Goal: Task Accomplishment & Management: Manage account settings

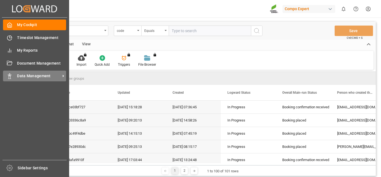
click at [7, 75] on icon at bounding box center [9, 75] width 5 height 5
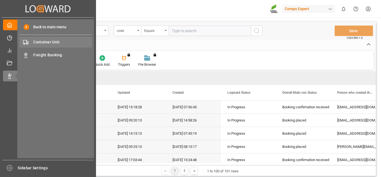
click at [60, 46] on div "Container Unit Container Unit" at bounding box center [55, 42] width 73 height 11
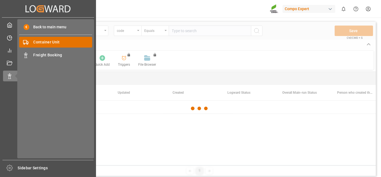
click at [60, 46] on div "Container Unit Container Unit" at bounding box center [55, 42] width 73 height 11
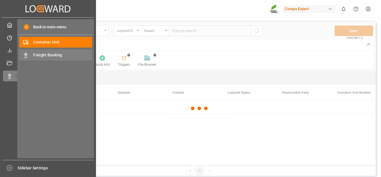
click at [58, 52] on span "Freight Booking" at bounding box center [62, 55] width 59 height 6
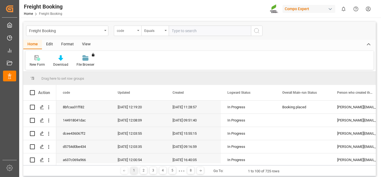
click at [130, 29] on div "code" at bounding box center [126, 30] width 19 height 6
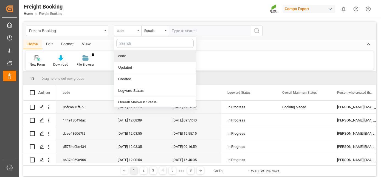
click at [134, 30] on div "code" at bounding box center [126, 30] width 19 height 6
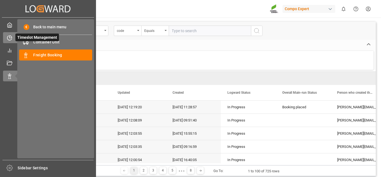
click at [13, 39] on div "Timeslot Management Timeslot Management" at bounding box center [48, 37] width 90 height 11
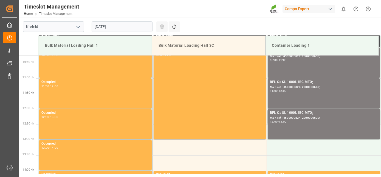
click at [138, 31] on input "[DATE]" at bounding box center [122, 26] width 61 height 10
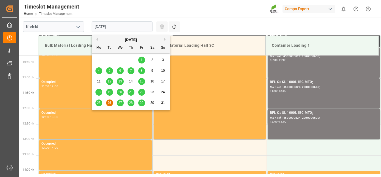
scroll to position [334, 0]
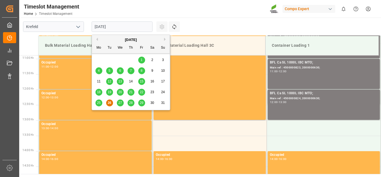
click at [165, 38] on button "Next Month" at bounding box center [165, 39] width 3 height 3
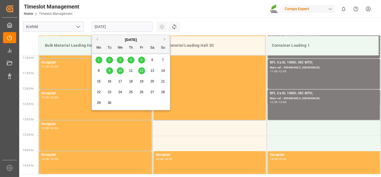
click at [97, 70] on div "8" at bounding box center [98, 71] width 7 height 7
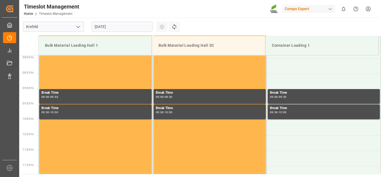
drag, startPoint x: 108, startPoint y: 93, endPoint x: 92, endPoint y: 49, distance: 46.8
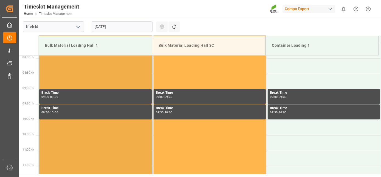
scroll to position [214, 0]
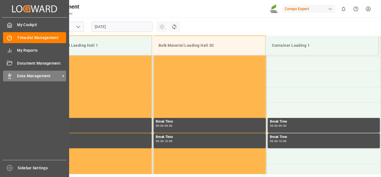
click at [9, 75] on icon at bounding box center [9, 75] width 5 height 5
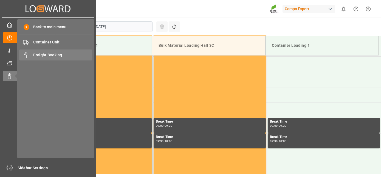
click at [44, 53] on span "Freight Booking" at bounding box center [62, 55] width 59 height 6
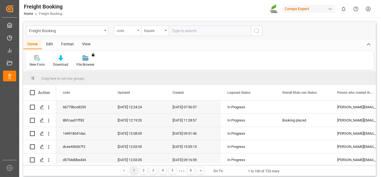
click at [128, 32] on div "code" at bounding box center [126, 30] width 19 height 6
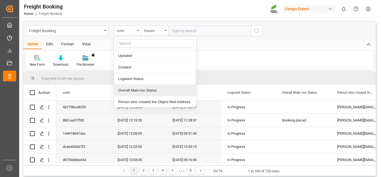
scroll to position [23, 0]
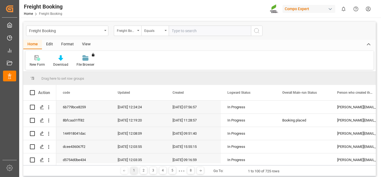
click at [181, 32] on input "text" at bounding box center [210, 31] width 82 height 10
paste input "6200000206"
type input "6200000206"
click at [258, 30] on icon "search button" at bounding box center [257, 30] width 7 height 7
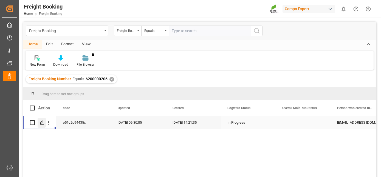
click at [43, 121] on polygon "Press SPACE to select this row." at bounding box center [41, 122] width 3 height 3
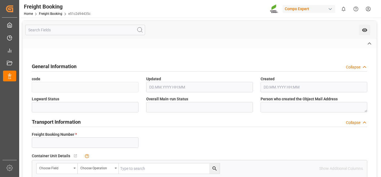
type input "6200000206"
type textarea "ZSEA"
type textarea "3200"
type textarea "25DE11XP237GDH776_2;"
type input "2000000442;"
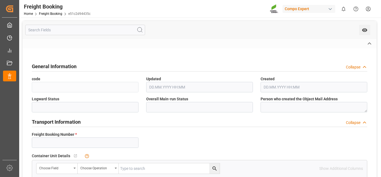
type textarea "4100001413;"
type textarea "ZSEA"
type textarea "de"
type input "MSCU"
type input "459IHA1400049"
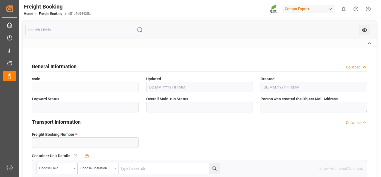
type input "HMM HAMBURG"
type input "Rotterdam"
type input "Yantian Pt"
type textarea "CIF"
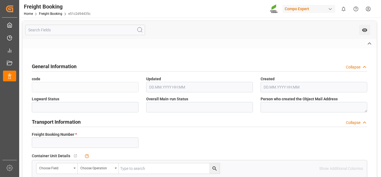
type textarea "SP_EWM"
type textarea "BFL COLOUR PLUS SL 1000L IBC (KRE);"
type textarea "4382802720;"
type input "SP_EWM"
type input "Logistics Service Provider"
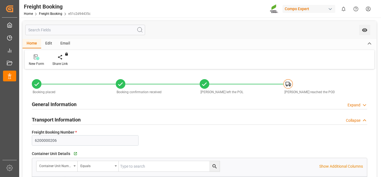
type input "MSC"
type input "Mediterranean Shipping Company"
type input "9863338"
type input "NLRTM"
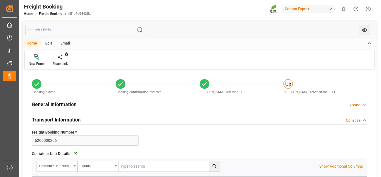
type input "CNYTN"
type input "0"
type input "30555"
type input "23.07.2025 01:00"
type input "02.08.2025 01:00"
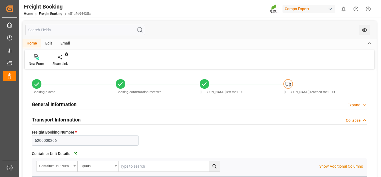
type input "09.09.2025 01:00"
type input "02.08.2025 07:00"
type input "12.10.2025 12:00"
type input "02.08.2025"
type input "10.07.2025 14:21"
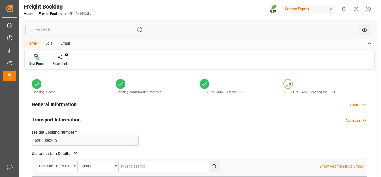
type input "10.07.2025 14:34"
type input "16.07.2025 12:16"
type input "05.08.2025 12:02"
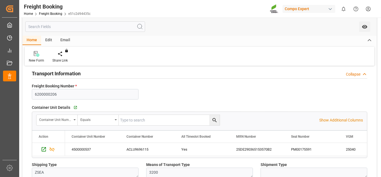
scroll to position [79, 0]
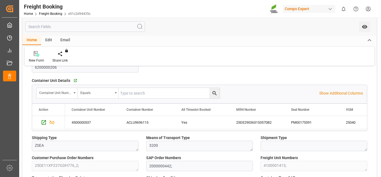
drag, startPoint x: 117, startPoint y: 54, endPoint x: 118, endPoint y: 84, distance: 30.8
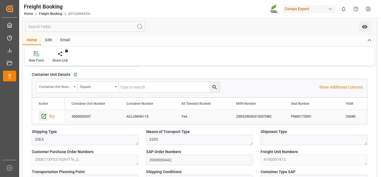
click at [42, 118] on icon "Press SPACE to select this row." at bounding box center [44, 116] width 6 height 6
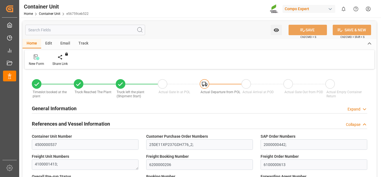
type input "MSC"
type input "Mediterranean Shipping Company"
type input "9863338"
type input "NLRTM"
type input "CNYTN"
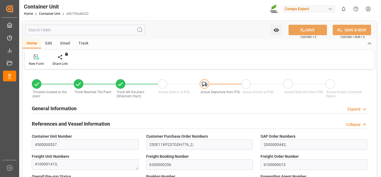
type input "25040"
type input "0"
type input "30555"
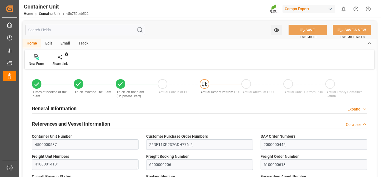
type input "NLRTM"
type input "CNYTN"
type input "24.07.2025 15:19"
type input "24.07.2025 15:22"
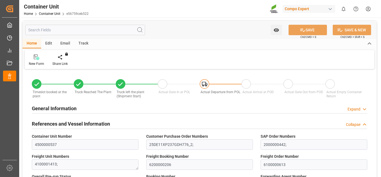
type input "24.07.2025 15:22"
type input "24.07.2025 15:21"
type input "24.07.2025"
type input "23.07.2025"
type input "02.08.2025 07:00"
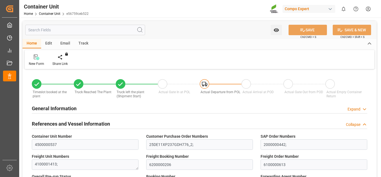
type input "01.08.2025 12:00"
type input "02.08.2025 07:00"
type input "12.10.2025 12:00"
type input "17.09.2025 12:00"
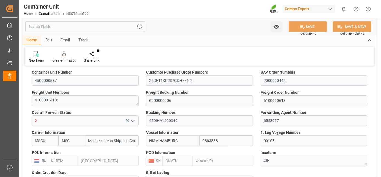
drag, startPoint x: 167, startPoint y: 103, endPoint x: 157, endPoint y: 136, distance: 33.9
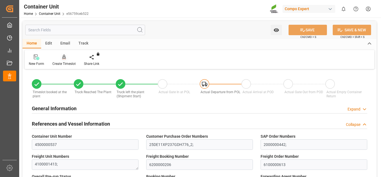
drag, startPoint x: 32, startPoint y: 129, endPoint x: 53, endPoint y: 59, distance: 72.6
click at [63, 59] on icon at bounding box center [64, 59] width 2 height 1
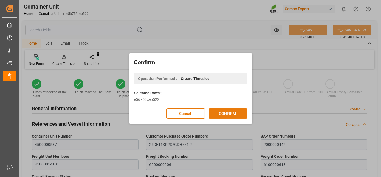
click at [226, 112] on button "CONFIRM" at bounding box center [228, 113] width 38 height 10
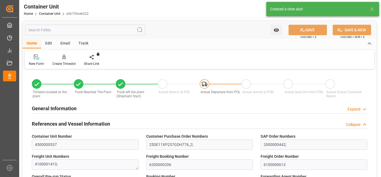
type input "MSC"
type input "Mediterranean Shipping Company"
type input "9863338"
type input "NLRTM"
type input "CNYTN"
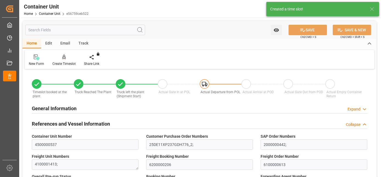
type input "25040"
type input "0"
type input "30555"
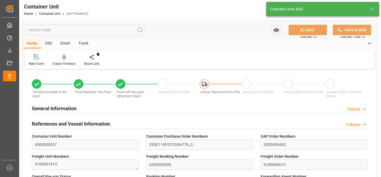
type input "NLRTM"
type input "CNYTN"
type input "24.07.2025 15:19"
type input "24.07.2025 15:22"
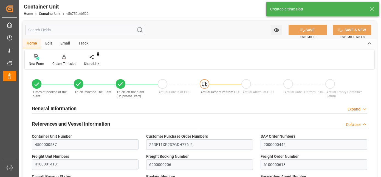
type input "24.07.2025 15:22"
type input "24.07.2025 15:21"
type input "24.07.2025"
type input "23.07.2025"
type input "02.08.2025 07:00"
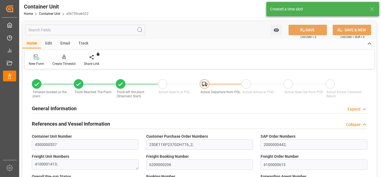
type input "01.08.2025 12:00"
type input "02.08.2025 07:00"
type input "12.10.2025 12:00"
type input "17.09.2025 12:00"
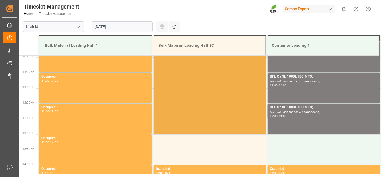
scroll to position [334, 0]
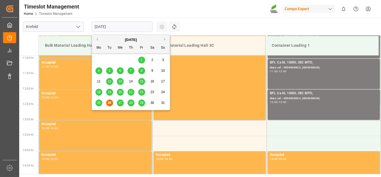
click at [117, 25] on input "[DATE]" at bounding box center [122, 26] width 61 height 10
click at [165, 40] on button "Next Month" at bounding box center [165, 39] width 3 height 3
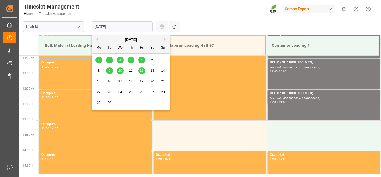
click at [98, 70] on span "8" at bounding box center [99, 71] width 2 height 4
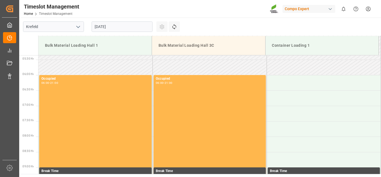
drag, startPoint x: 243, startPoint y: 47, endPoint x: 240, endPoint y: 26, distance: 21.2
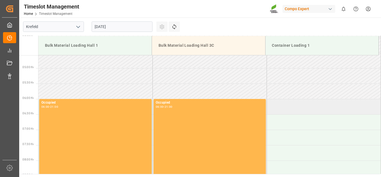
click at [276, 107] on td at bounding box center [324, 106] width 114 height 15
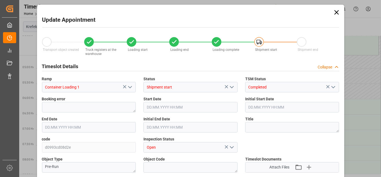
type input "30555"
type input "0"
type input "08.09.2025 06:00"
type input "08.09.2025 06:30"
type input "24.07.2025 15:19"
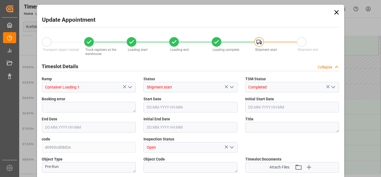
type input "24.07.2025 15:19"
type input "24.07.2025 15:22"
type input "24.07.2025 15:21"
type input "26.08.2025 10:26"
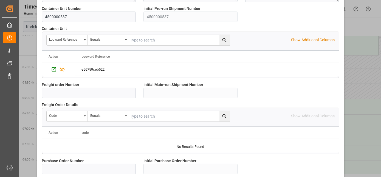
drag, startPoint x: 197, startPoint y: 71, endPoint x: 231, endPoint y: 164, distance: 99.2
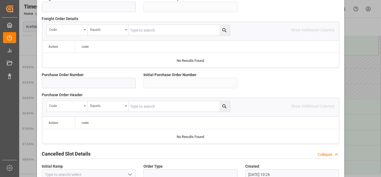
scroll to position [547, 0]
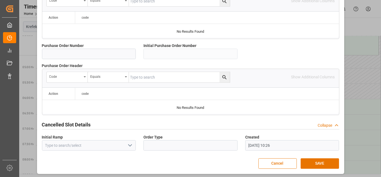
drag, startPoint x: 294, startPoint y: 119, endPoint x: 290, endPoint y: 189, distance: 70.7
click at [323, 165] on button "SAVE" at bounding box center [320, 163] width 38 height 10
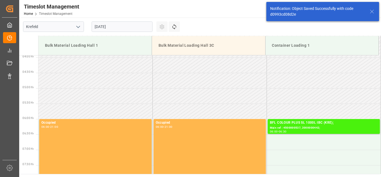
scroll to position [150, 0]
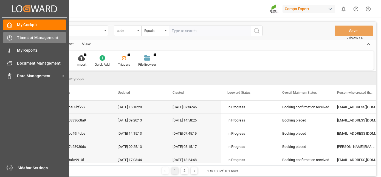
click at [12, 33] on div "Timeslot Management Timeslot Management" at bounding box center [34, 37] width 63 height 11
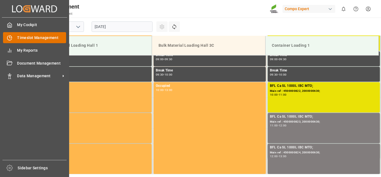
scroll to position [365, 0]
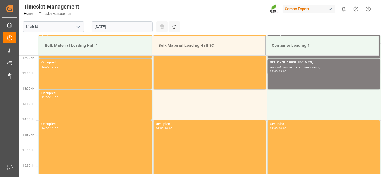
click at [113, 26] on input "[DATE]" at bounding box center [122, 26] width 61 height 10
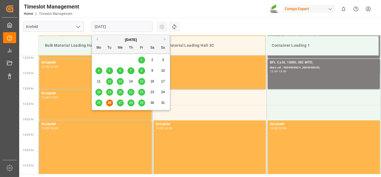
click at [164, 40] on button "Next Month" at bounding box center [165, 39] width 3 height 3
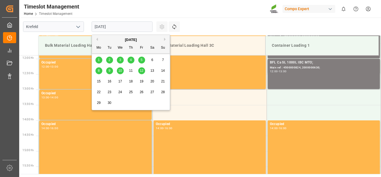
click at [96, 59] on div "1" at bounding box center [98, 60] width 7 height 7
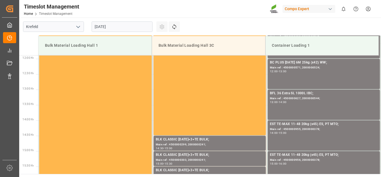
click at [185, 13] on div "Timeslot Management Home Timeslot Management Compo Expert 0 Notifications Only …" at bounding box center [198, 9] width 366 height 18
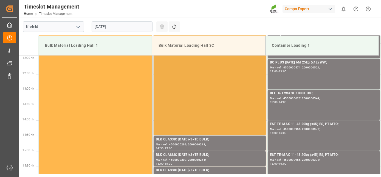
drag, startPoint x: 185, startPoint y: 13, endPoint x: 180, endPoint y: 57, distance: 44.2
drag, startPoint x: 180, startPoint y: 57, endPoint x: 177, endPoint y: 103, distance: 46.8
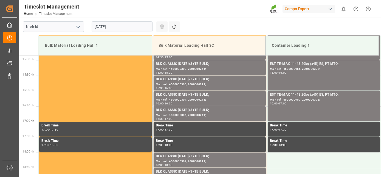
scroll to position [461, 0]
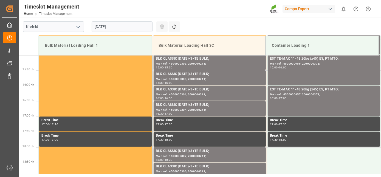
click at [131, 21] on div "01.09.2025" at bounding box center [122, 27] width 69 height 18
click at [131, 25] on input "01.09.2025" at bounding box center [122, 26] width 61 height 10
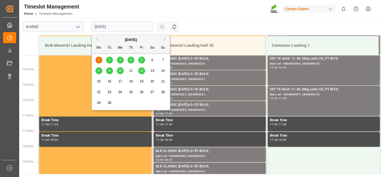
click at [109, 59] on span "2" at bounding box center [110, 60] width 2 height 4
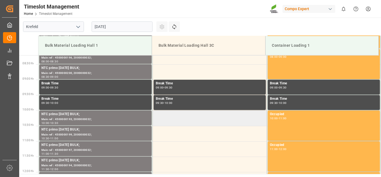
scroll to position [247, 0]
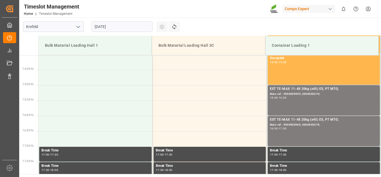
drag, startPoint x: 181, startPoint y: 92, endPoint x: 180, endPoint y: 132, distance: 39.8
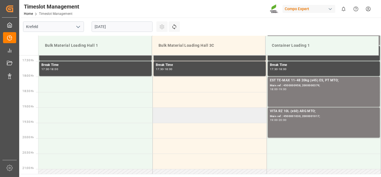
scroll to position [578, 0]
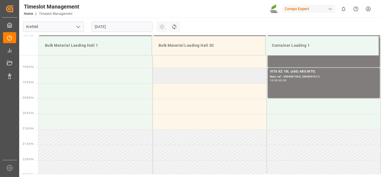
drag, startPoint x: 184, startPoint y: 138, endPoint x: 180, endPoint y: 167, distance: 28.9
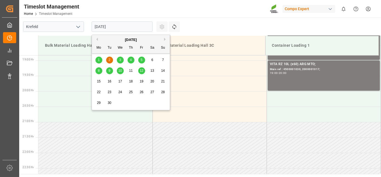
click at [97, 27] on input "02.09.2025" at bounding box center [122, 26] width 61 height 10
click at [100, 62] on div "1" at bounding box center [98, 60] width 7 height 7
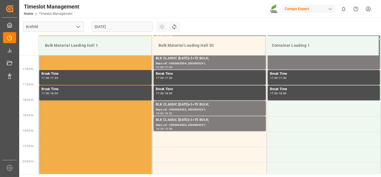
scroll to position [567, 0]
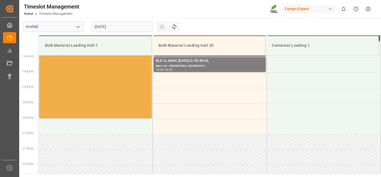
drag, startPoint x: 100, startPoint y: 62, endPoint x: 99, endPoint y: 97, distance: 34.6
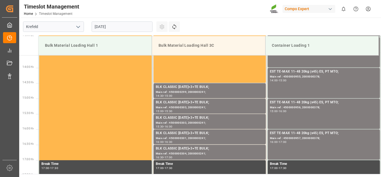
scroll to position [250, 0]
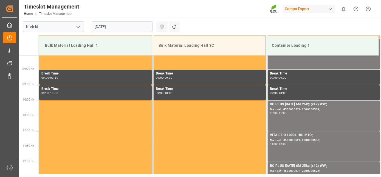
drag, startPoint x: 172, startPoint y: 99, endPoint x: 150, endPoint y: 29, distance: 73.4
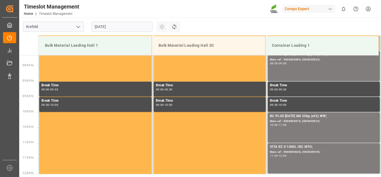
click at [140, 26] on input "01.09.2025" at bounding box center [122, 26] width 61 height 10
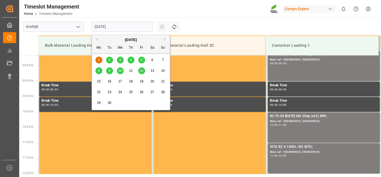
click at [118, 71] on span "10" at bounding box center [120, 71] width 4 height 4
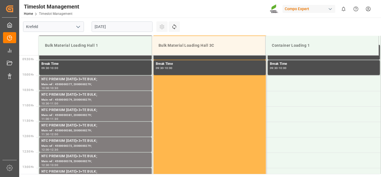
scroll to position [0, 0]
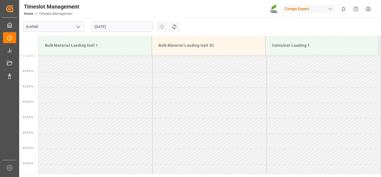
drag, startPoint x: 187, startPoint y: 140, endPoint x: 189, endPoint y: 57, distance: 83.2
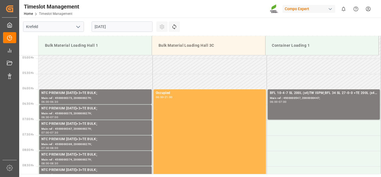
scroll to position [182, 0]
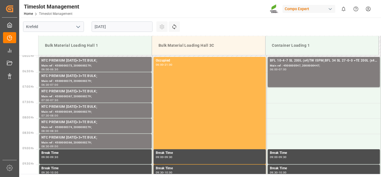
drag, startPoint x: 200, startPoint y: 86, endPoint x: 184, endPoint y: 122, distance: 39.3
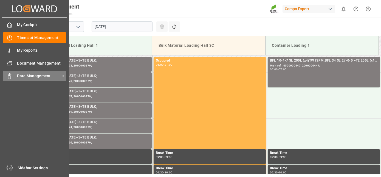
click at [9, 74] on line at bounding box center [9, 74] width 1 height 0
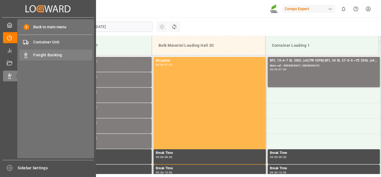
click at [41, 53] on span "Freight Booking" at bounding box center [62, 55] width 59 height 6
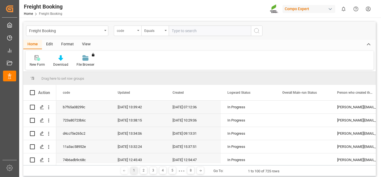
click at [127, 32] on div "code" at bounding box center [126, 30] width 19 height 6
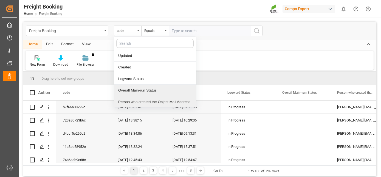
scroll to position [23, 0]
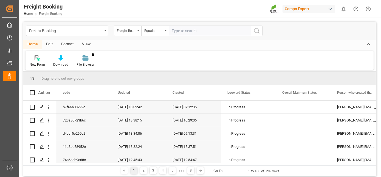
click at [176, 28] on input "text" at bounding box center [210, 31] width 82 height 10
paste input "6200000518"
type input "6200000518"
click at [262, 31] on button "search button" at bounding box center [257, 31] width 12 height 10
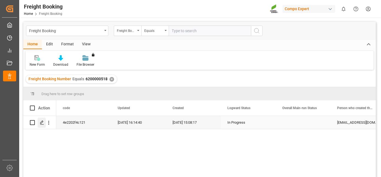
click at [41, 124] on icon "Press SPACE to select this row." at bounding box center [42, 122] width 4 height 4
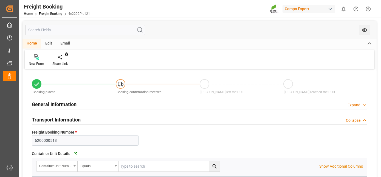
type input "HKHKG"
type input "0"
type input "21399"
type input "03.09.2025 01:00"
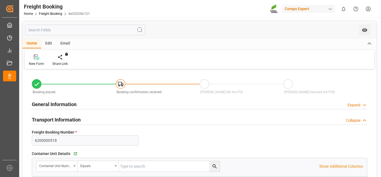
type input "21.08.2025 15:08"
type input "21.08.2025 15:09"
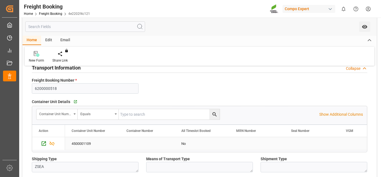
drag, startPoint x: 125, startPoint y: 120, endPoint x: 110, endPoint y: 152, distance: 35.2
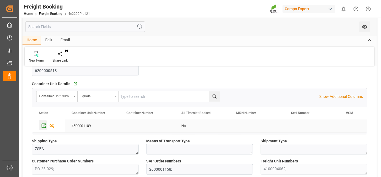
click at [44, 124] on icon "Press SPACE to select this row." at bounding box center [44, 126] width 6 height 6
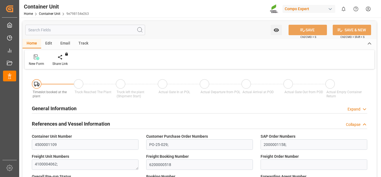
type input "HKHKG"
type input "0"
type input "21399"
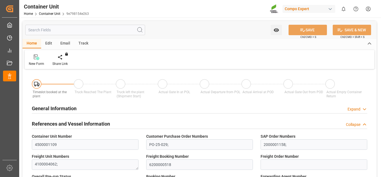
type input "[DATE]"
click at [65, 60] on div "Create Timeslot" at bounding box center [64, 60] width 32 height 12
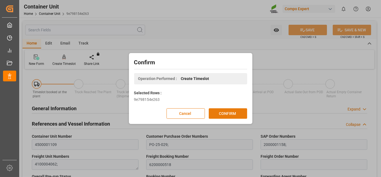
click at [237, 114] on button "CONFIRM" at bounding box center [228, 113] width 38 height 10
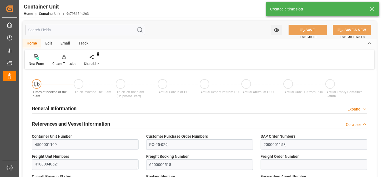
type input "HKHKG"
type input "0"
type input "21399"
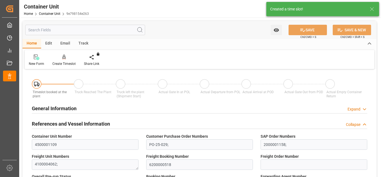
type input "03.09.2025"
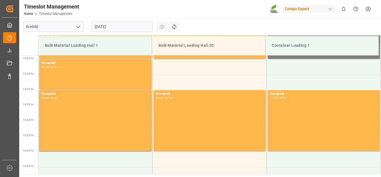
scroll to position [396, 0]
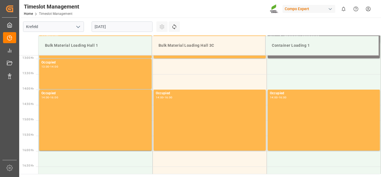
click at [131, 37] on td "Bulk Material Loading Hall 1" at bounding box center [95, 45] width 114 height 19
drag, startPoint x: 131, startPoint y: 33, endPoint x: 133, endPoint y: 28, distance: 5.1
click at [131, 32] on div "[DATE]" at bounding box center [122, 27] width 69 height 18
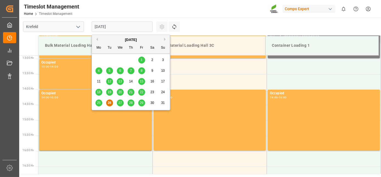
click at [133, 28] on input "[DATE]" at bounding box center [122, 26] width 61 height 10
click at [164, 40] on button "Next Month" at bounding box center [165, 39] width 3 height 3
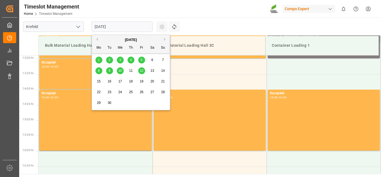
click at [117, 72] on div "10" at bounding box center [120, 71] width 7 height 7
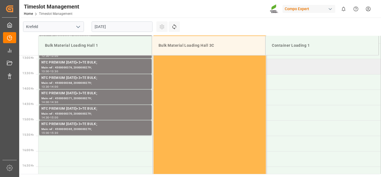
click at [297, 70] on td at bounding box center [324, 66] width 114 height 15
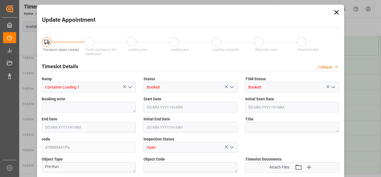
type input "21399"
type input "0"
type input "[DATE] 13:00"
type input "[DATE] 13:30"
type input "[DATE] 11:40"
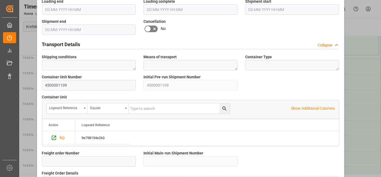
scroll to position [547, 0]
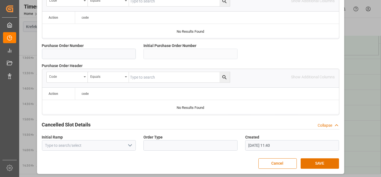
drag, startPoint x: 231, startPoint y: 66, endPoint x: 231, endPoint y: 148, distance: 82.1
click at [315, 161] on button "SAVE" at bounding box center [320, 163] width 38 height 10
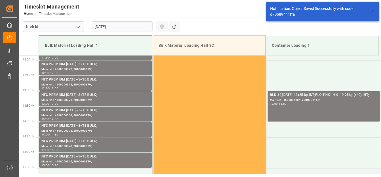
scroll to position [365, 0]
